Goal: Information Seeking & Learning: Find specific fact

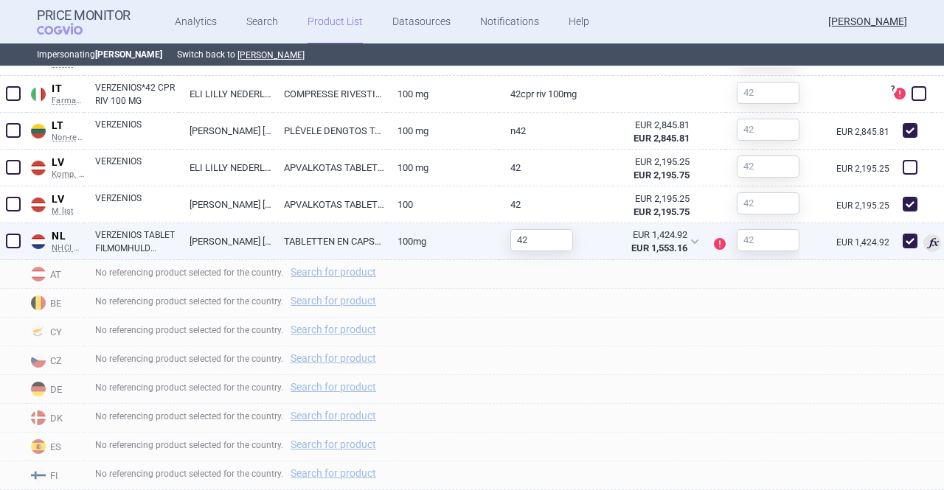
scroll to position [855, 0]
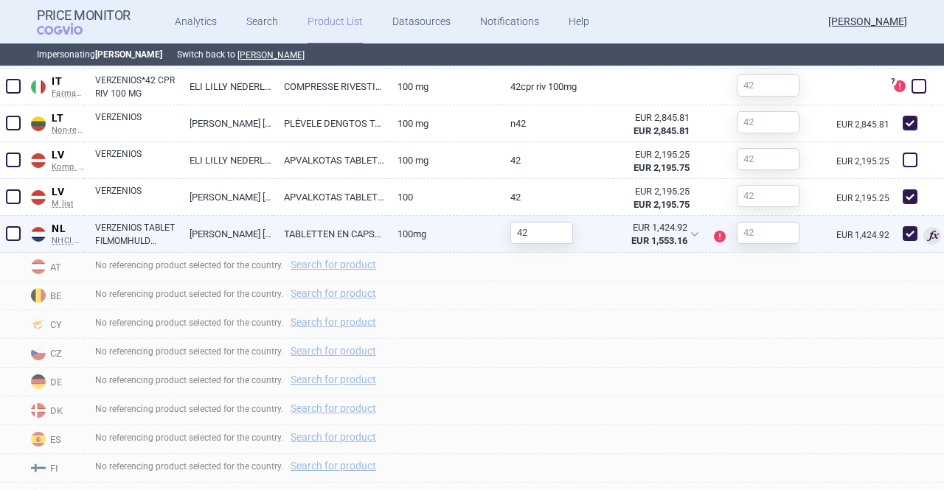
click at [905, 232] on span at bounding box center [910, 233] width 15 height 15
checkbox input "false"
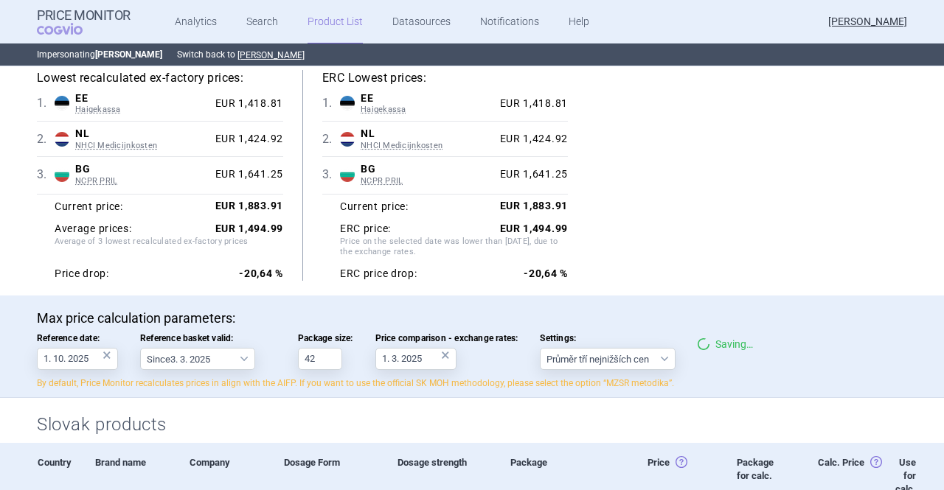
scroll to position [0, 0]
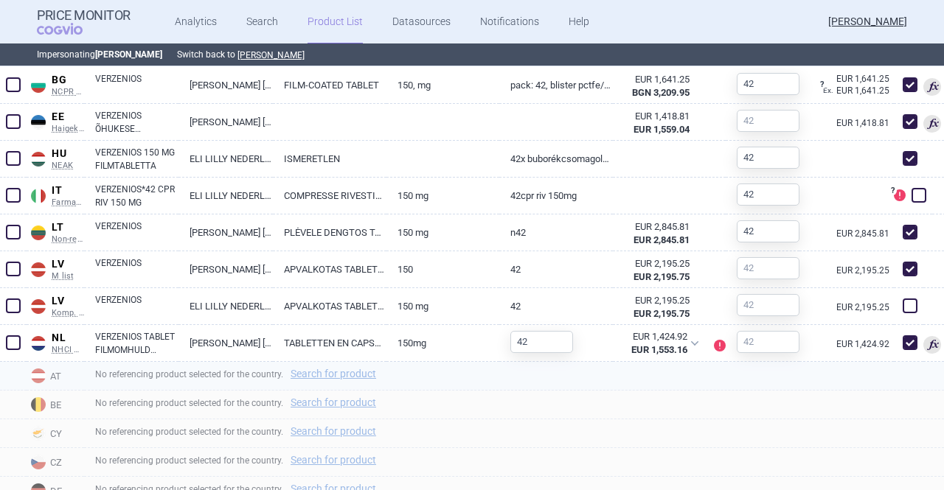
scroll to position [753, 0]
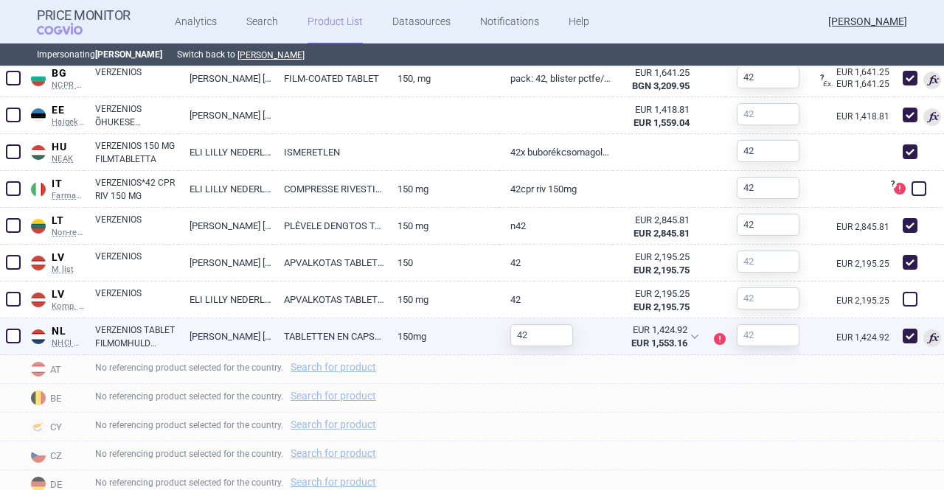
click at [903, 331] on span at bounding box center [910, 336] width 15 height 15
checkbox input "false"
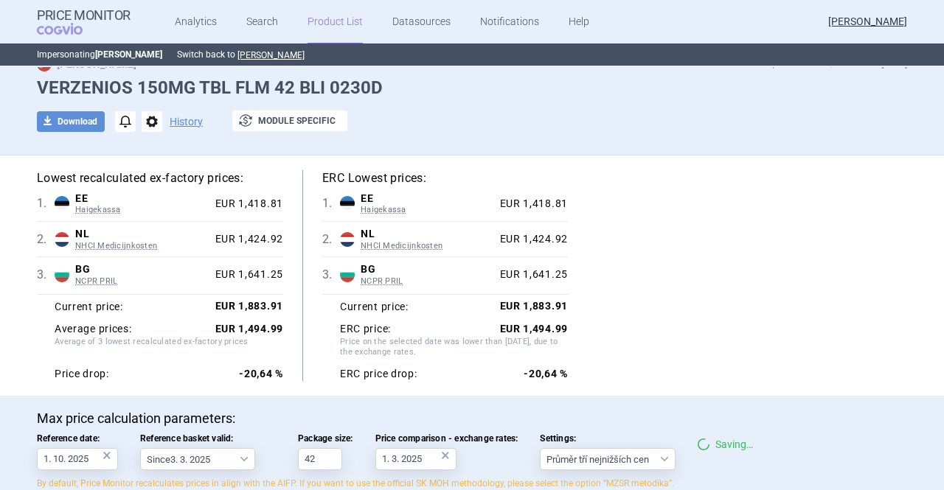
scroll to position [0, 0]
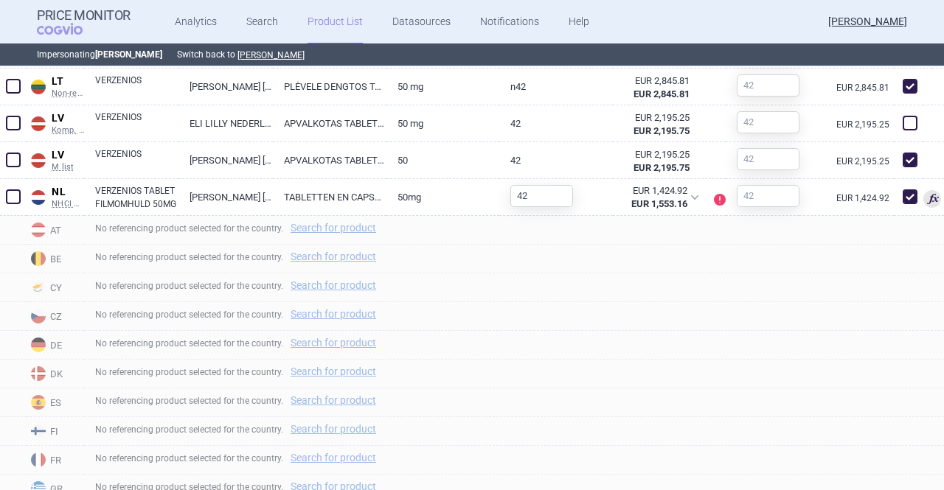
scroll to position [880, 0]
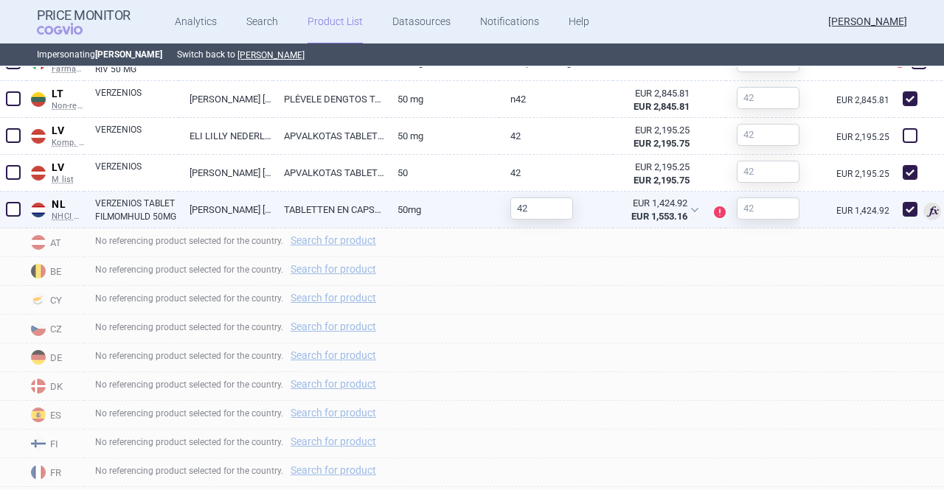
click at [903, 206] on span at bounding box center [910, 209] width 15 height 15
checkbox input "false"
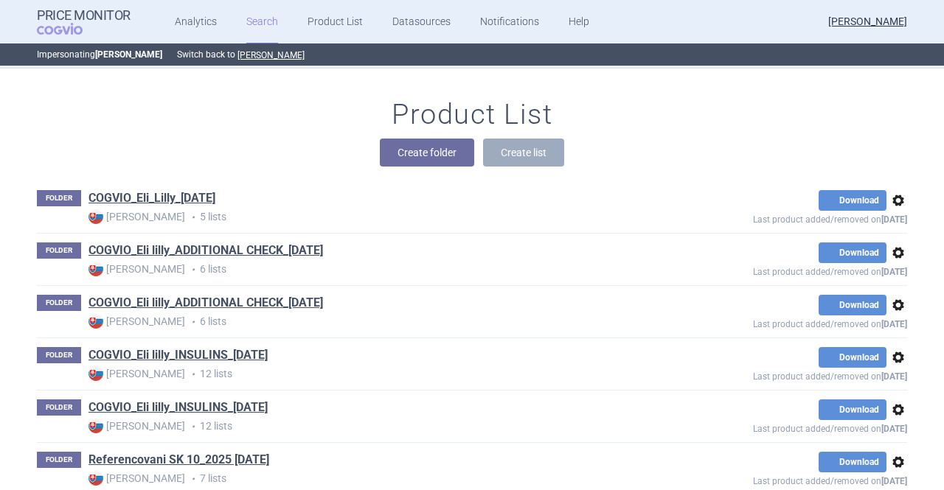
scroll to position [184, 0]
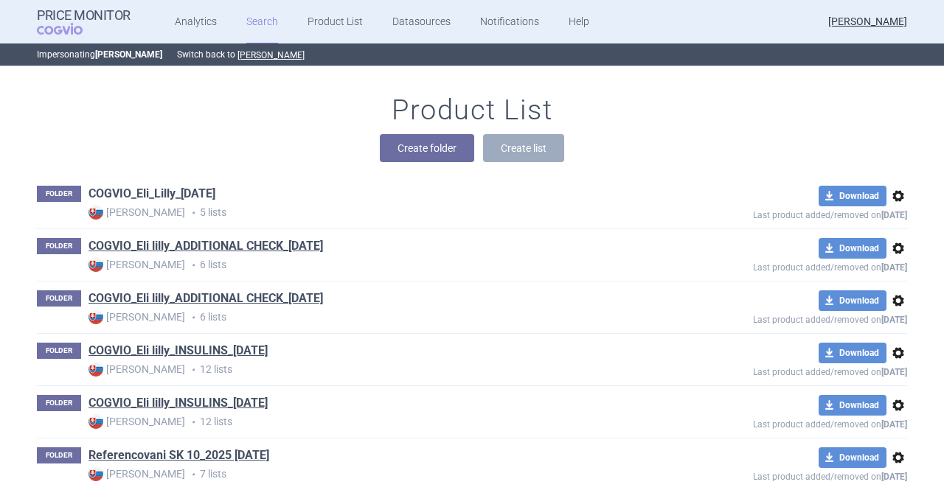
click at [215, 191] on link "COGVIO_Eli_Lilly_[DATE]" at bounding box center [151, 194] width 127 height 16
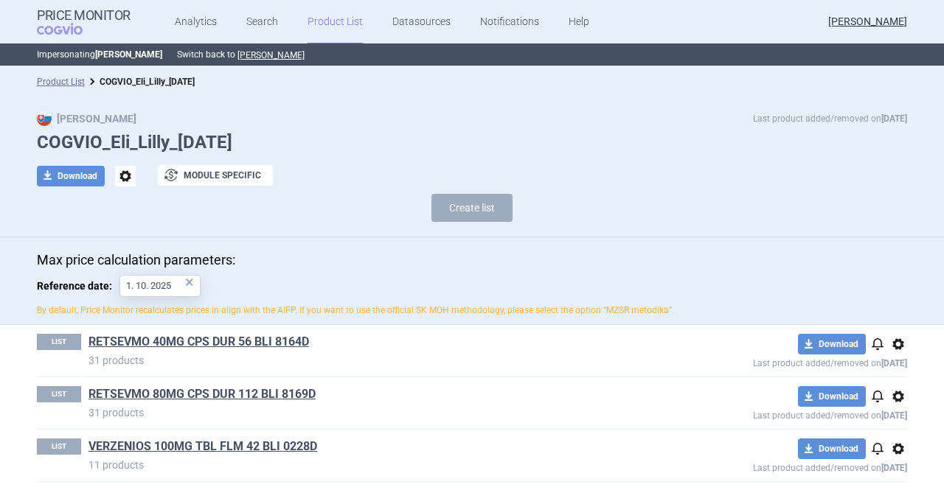
click at [328, 21] on link "Product List" at bounding box center [335, 22] width 55 height 44
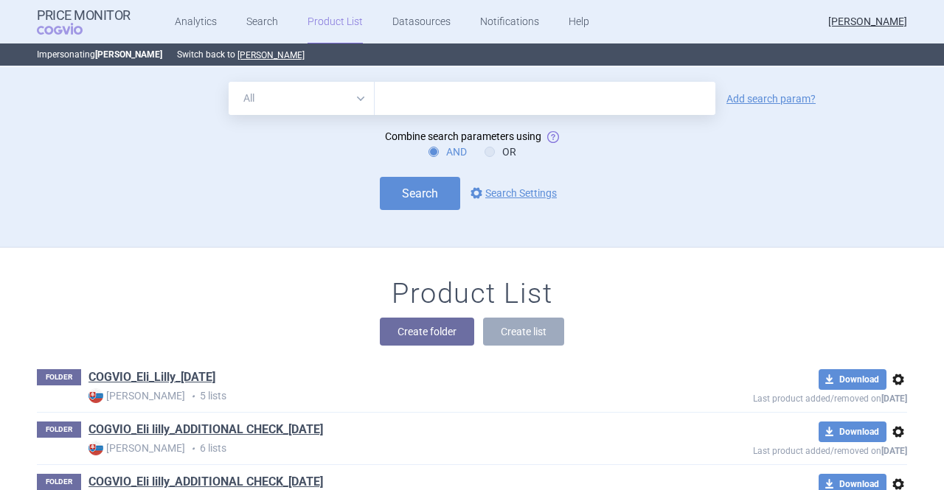
scroll to position [180, 0]
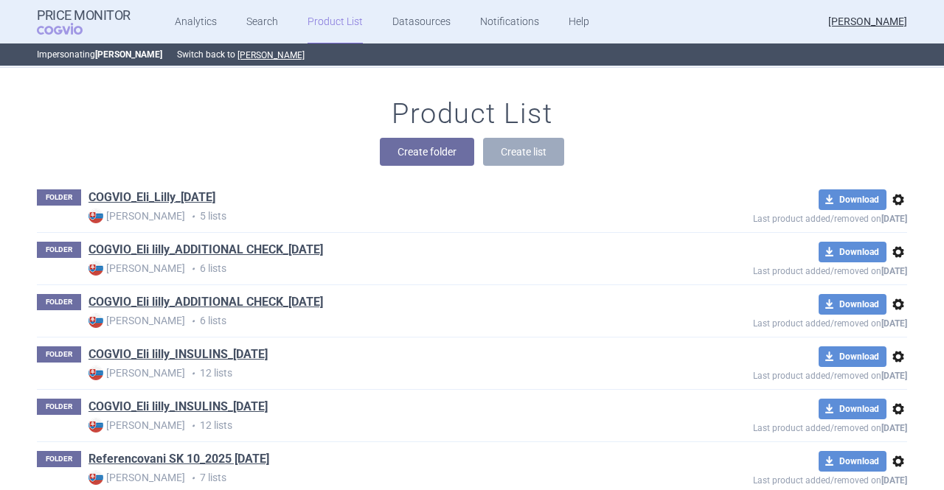
click at [895, 256] on span "options" at bounding box center [898, 252] width 18 height 18
click at [893, 336] on button "Delete" at bounding box center [892, 337] width 47 height 21
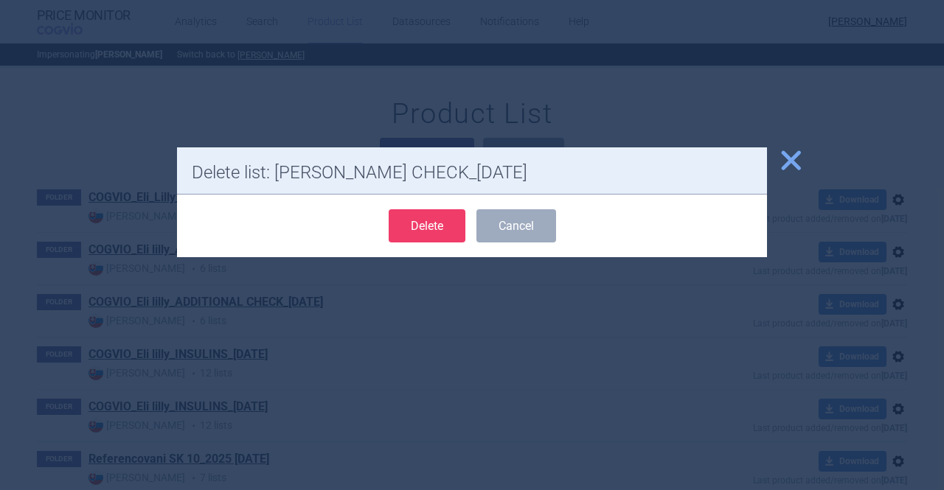
click at [449, 216] on button "Delete" at bounding box center [427, 225] width 77 height 33
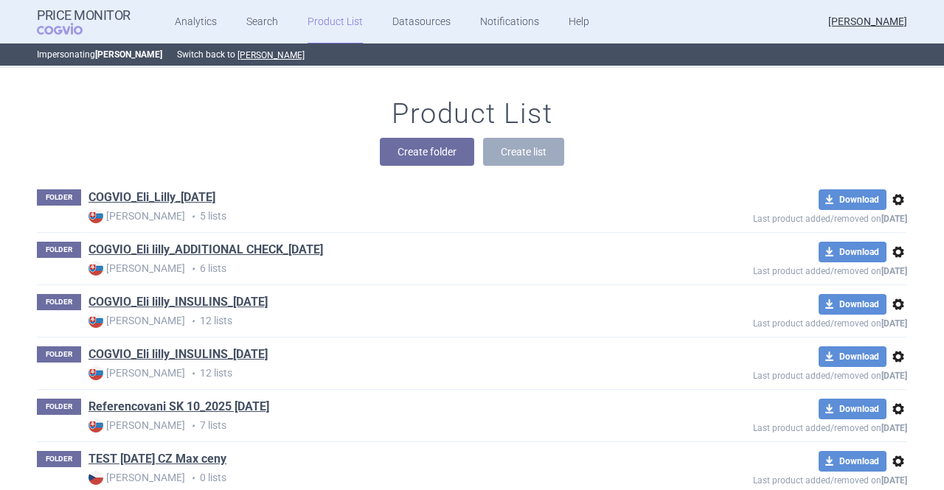
click at [896, 309] on span "options" at bounding box center [898, 305] width 18 height 18
click at [887, 386] on button "Delete" at bounding box center [892, 390] width 47 height 21
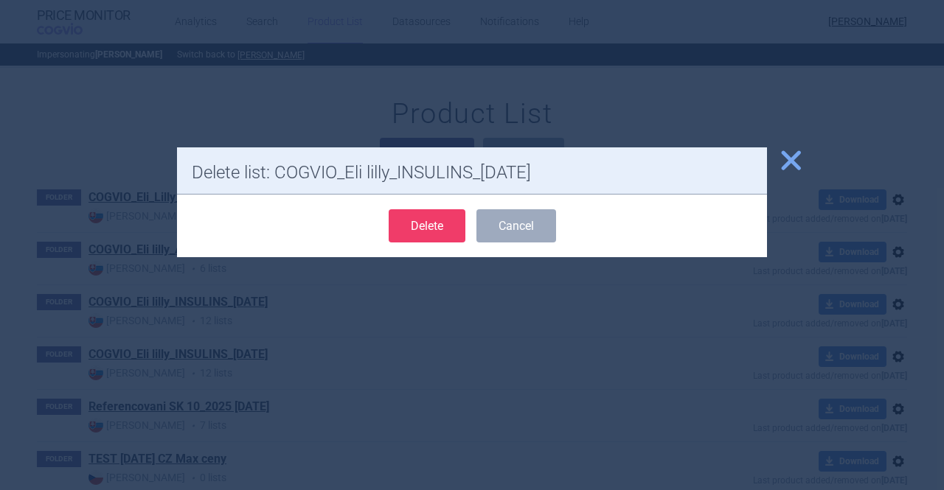
click at [439, 210] on button "Delete" at bounding box center [427, 225] width 77 height 33
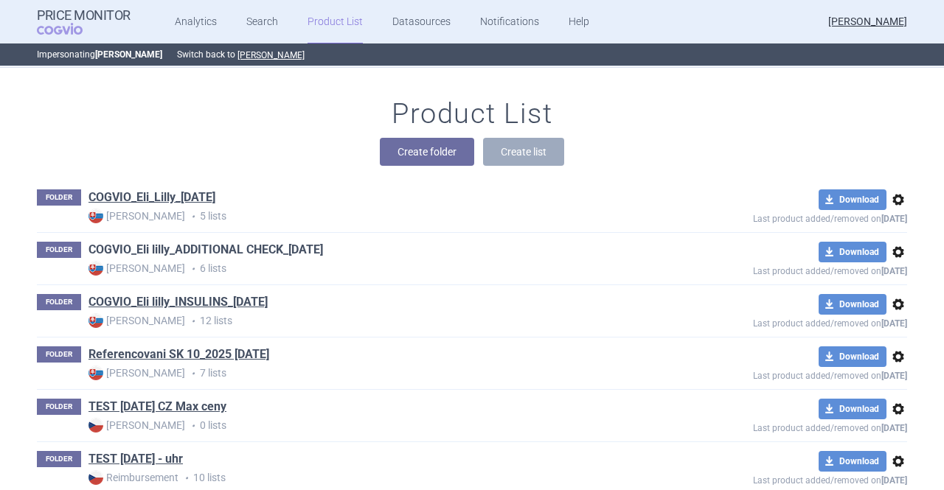
click at [249, 247] on link "COGVIO_Eli lilly_ADDITIONAL CHECK_06.10.2025" at bounding box center [205, 250] width 235 height 16
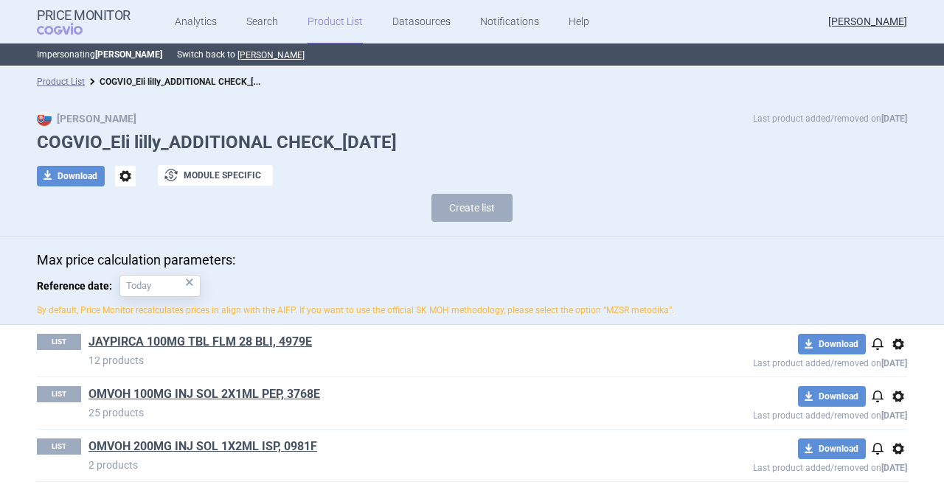
scroll to position [161, 0]
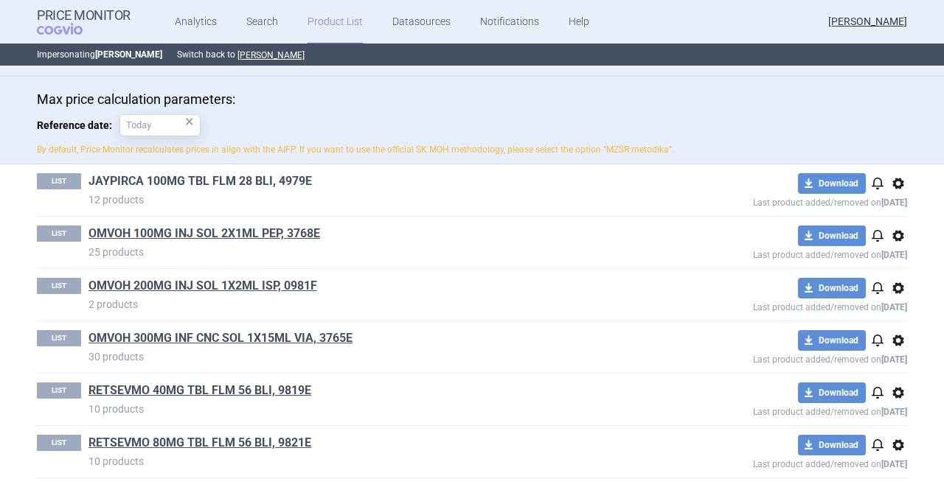
click at [181, 184] on link "JAYPIRCA 100MG TBL FLM 28 BLI, 4979E" at bounding box center [199, 181] width 223 height 16
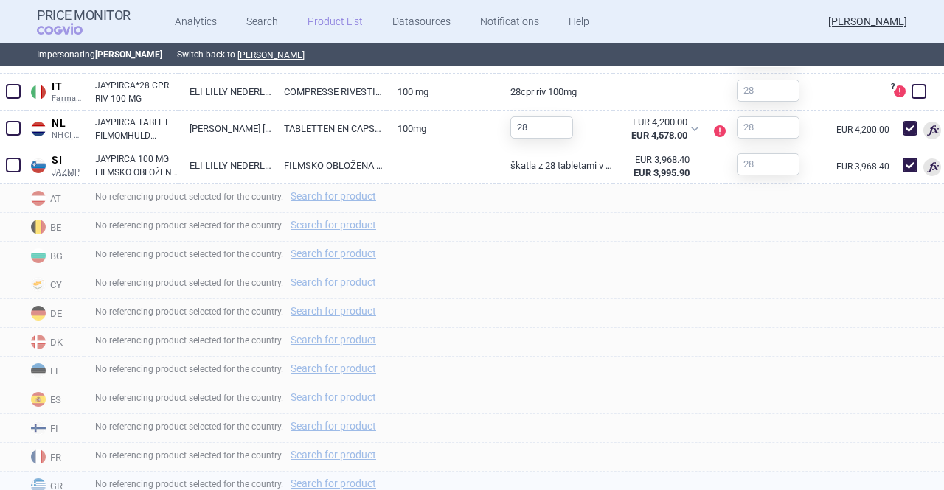
scroll to position [809, 0]
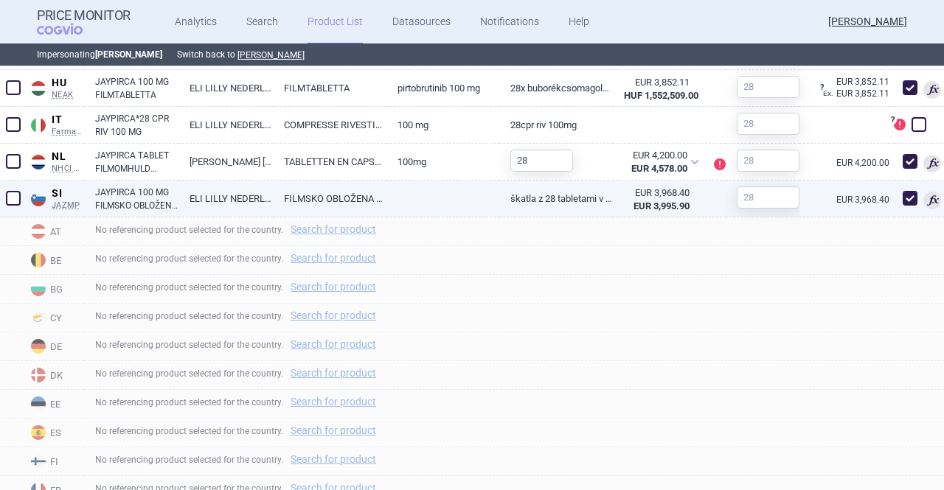
click at [903, 199] on span at bounding box center [910, 198] width 15 height 15
checkbox input "false"
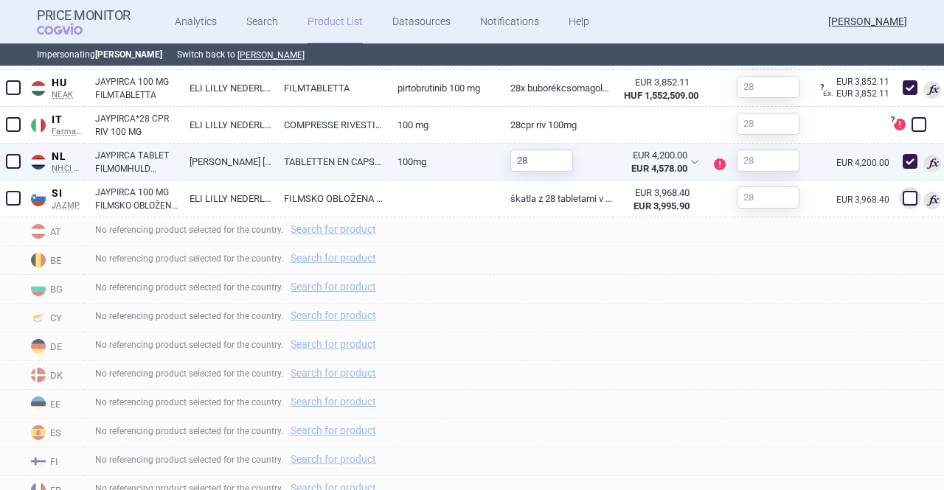
click at [903, 160] on span at bounding box center [910, 161] width 15 height 15
checkbox input "false"
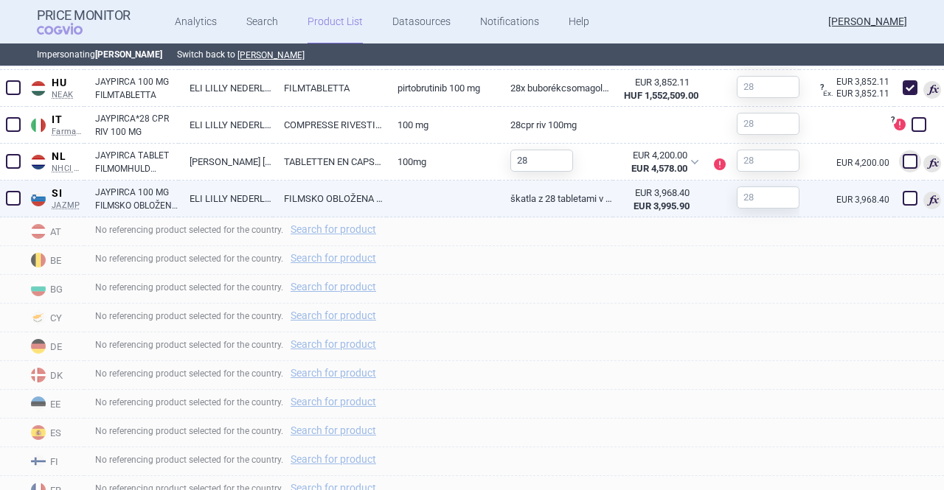
click at [903, 195] on span at bounding box center [910, 198] width 15 height 15
checkbox input "true"
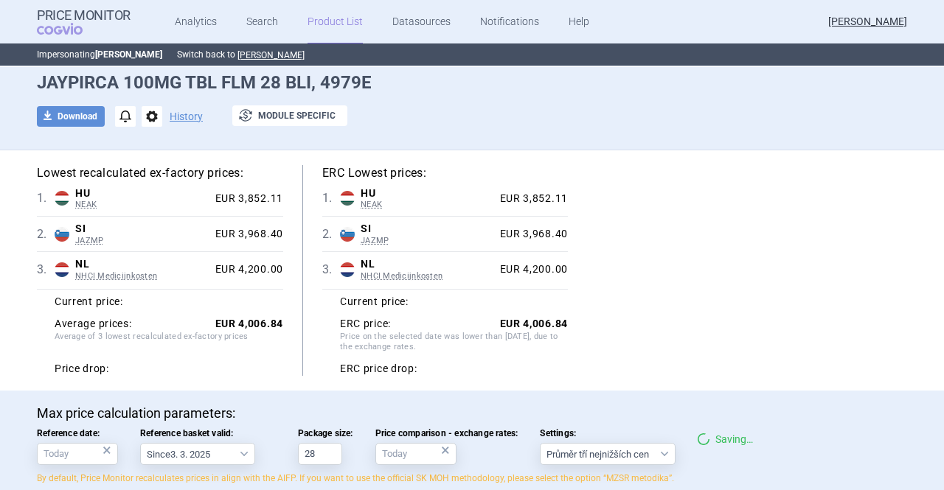
scroll to position [0, 0]
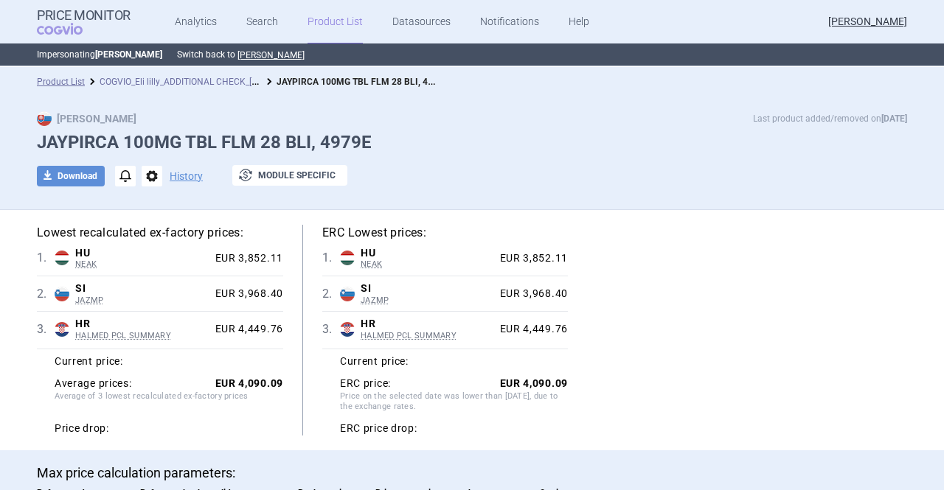
click at [222, 80] on link "COGVIO_Eli lilly_ADDITIONAL CHECK_06.10.2025" at bounding box center [188, 81] width 176 height 14
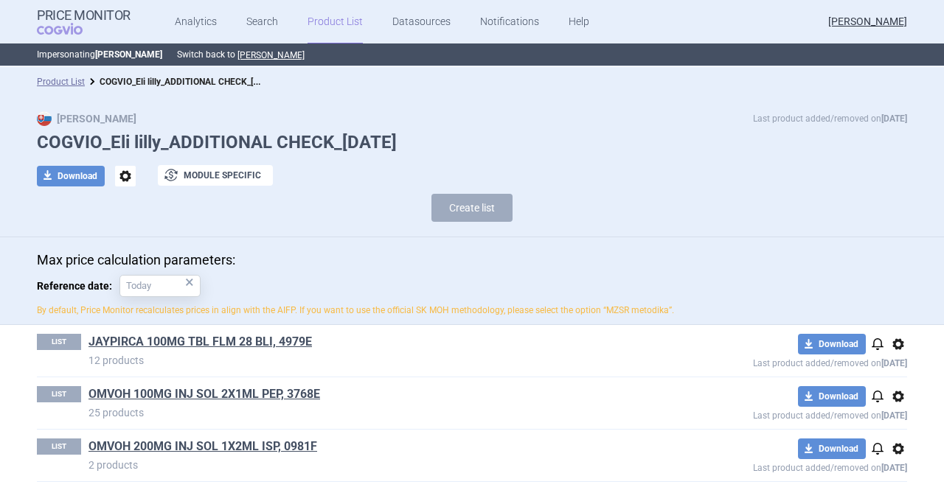
click at [316, 29] on link "Product List" at bounding box center [335, 22] width 55 height 44
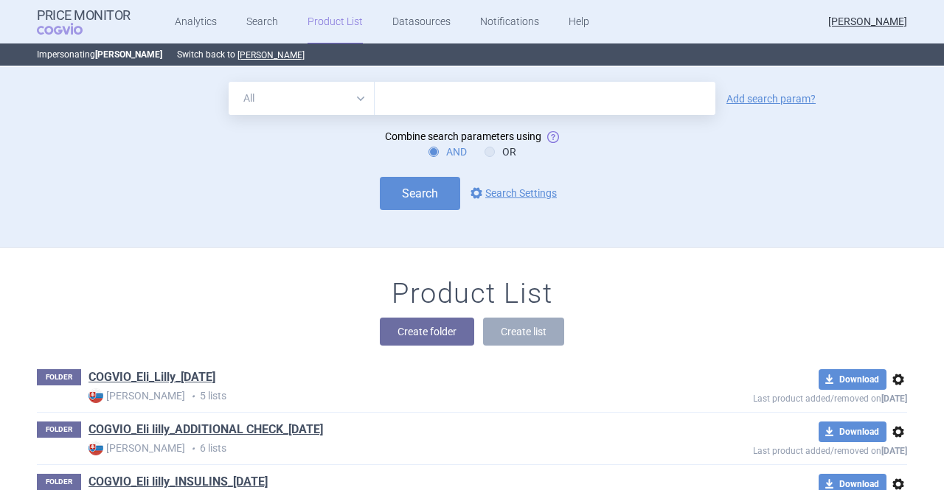
click at [405, 94] on input "text" at bounding box center [545, 98] width 341 height 33
type input "advagraf"
click at [356, 103] on select "All Brand Name ATC Company Active Substance Country Newer than" at bounding box center [302, 98] width 146 height 33
drag, startPoint x: 609, startPoint y: 162, endPoint x: 617, endPoint y: 154, distance: 10.4
click at [609, 162] on form "All Brand Name ATC Company Active Substance Country Newer than advagraf Add sea…" at bounding box center [472, 146] width 870 height 128
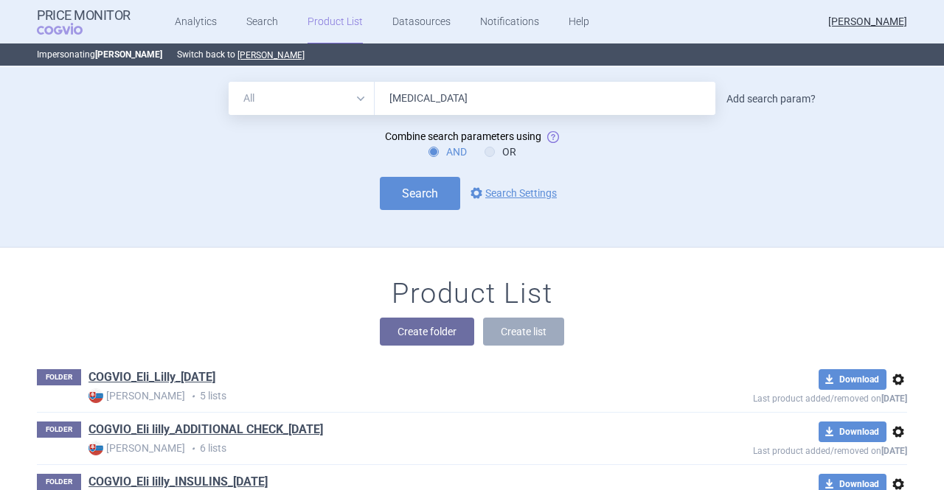
click at [730, 101] on link "Add search param?" at bounding box center [770, 99] width 89 height 10
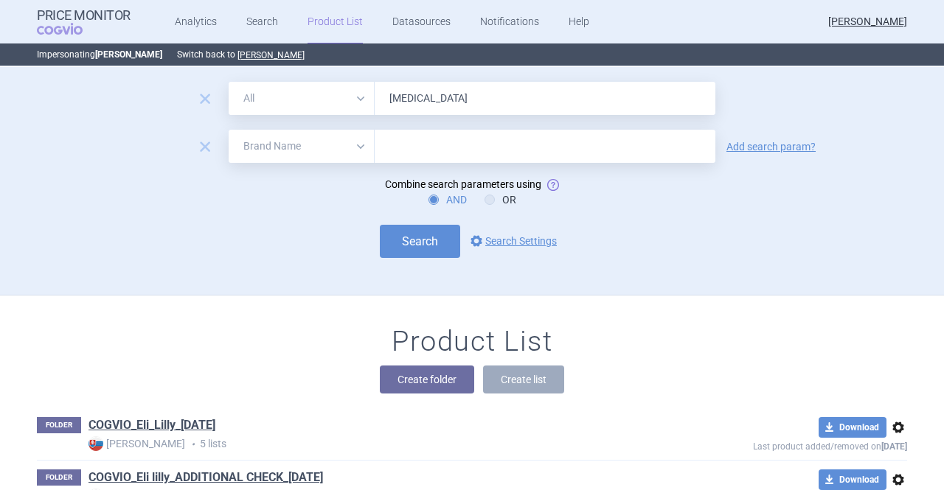
click at [321, 147] on select "All Brand Name ATC Company Active Substance Country Newer than" at bounding box center [302, 146] width 146 height 33
select select "country"
click at [229, 130] on select "All Brand Name ATC Company Active Substance Country Newer than" at bounding box center [302, 146] width 146 height 33
click at [434, 131] on div at bounding box center [545, 146] width 341 height 33
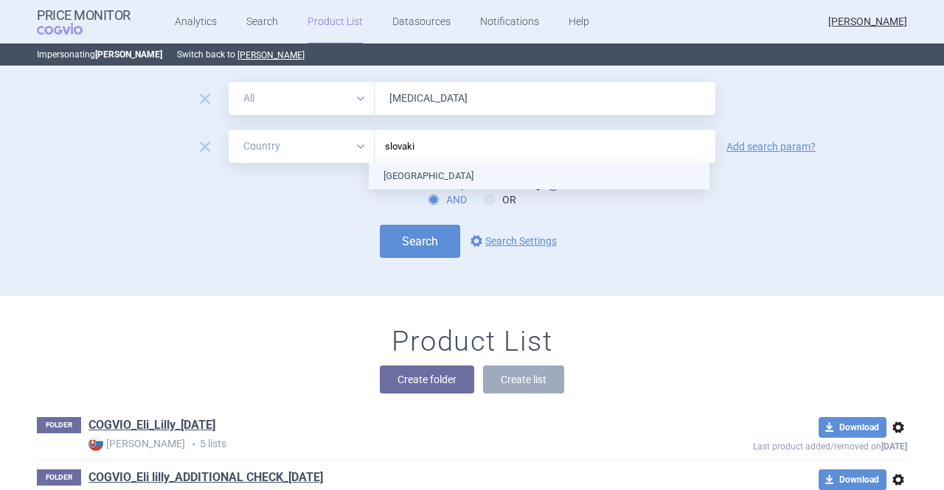
type input "slovakia"
click at [406, 172] on ul "[GEOGRAPHIC_DATA]" at bounding box center [539, 176] width 341 height 27
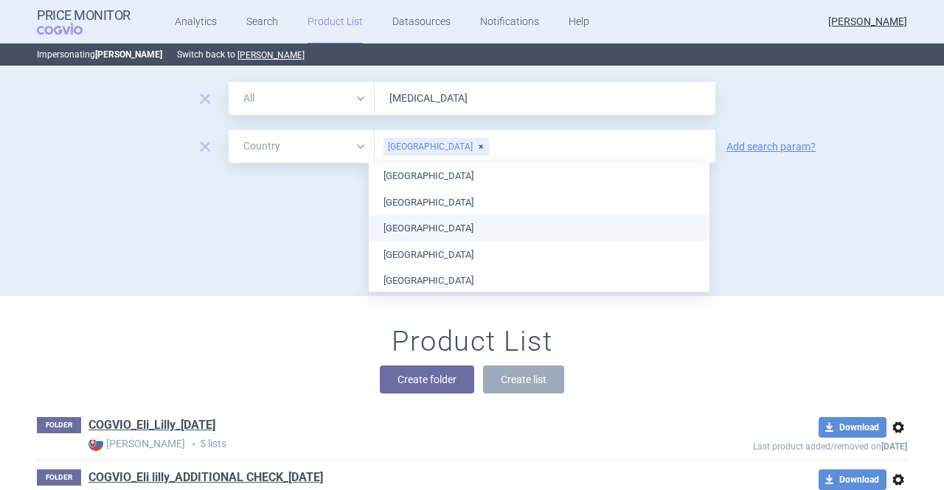
click at [322, 226] on div "Search options Search Settings" at bounding box center [472, 241] width 870 height 33
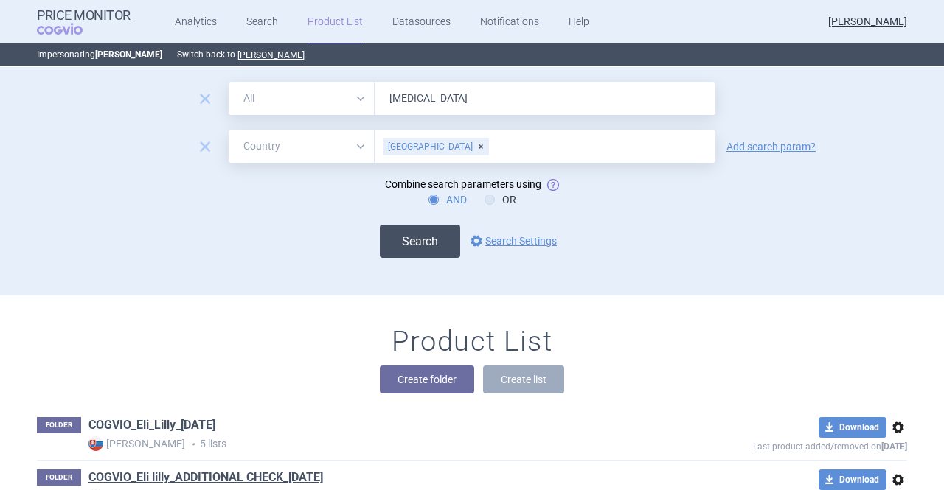
click at [434, 241] on button "Search" at bounding box center [420, 241] width 80 height 33
select select "country"
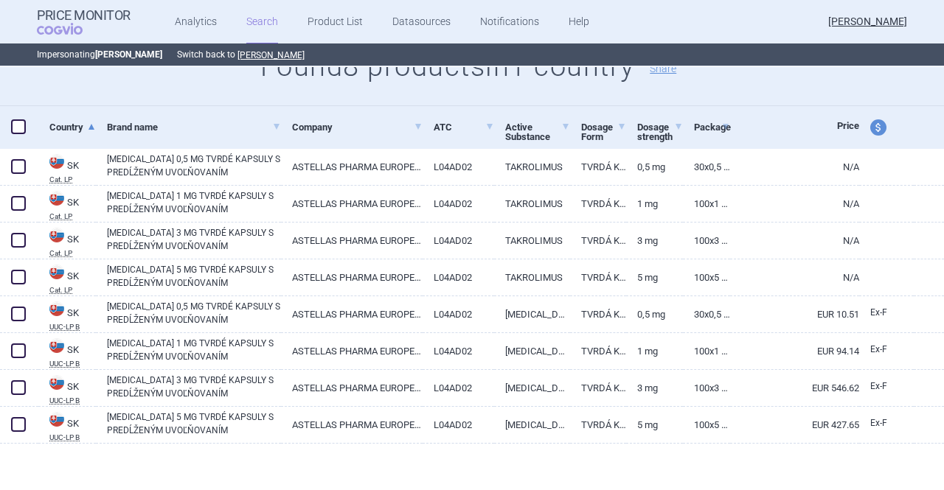
scroll to position [276, 0]
